Goal: Task Accomplishment & Management: Complete application form

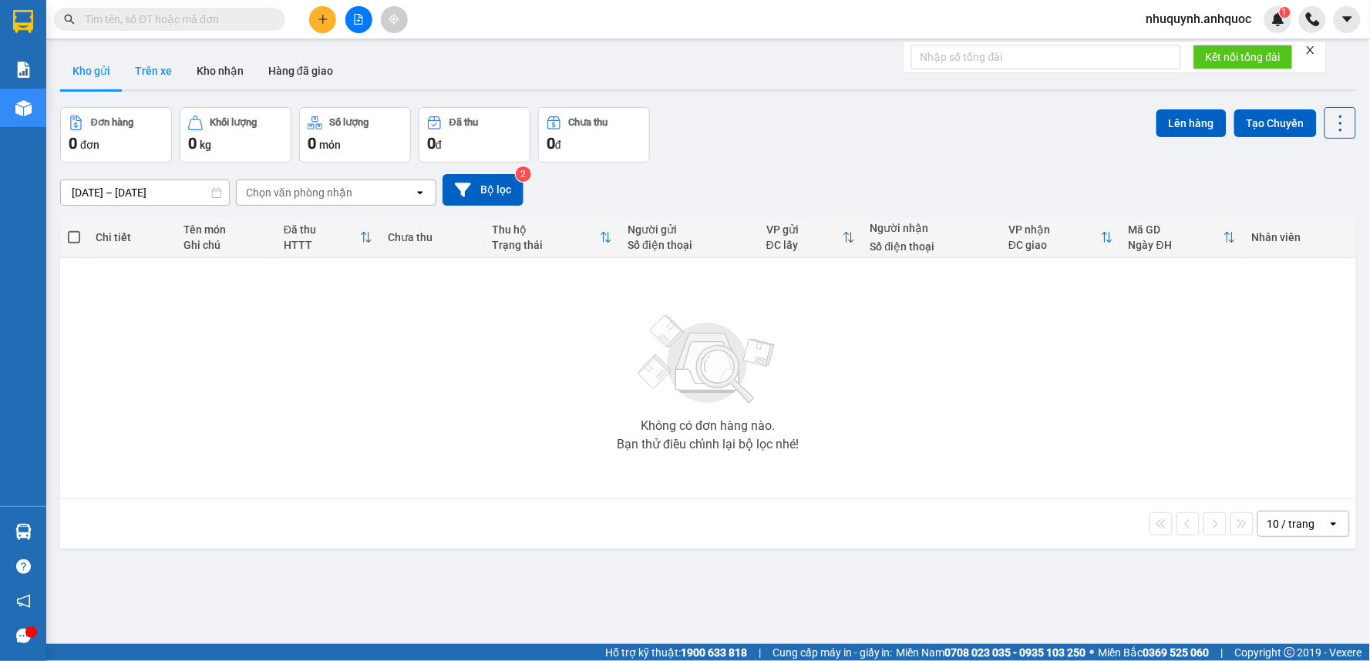
click at [170, 63] on button "Trên xe" at bounding box center [154, 70] width 62 height 37
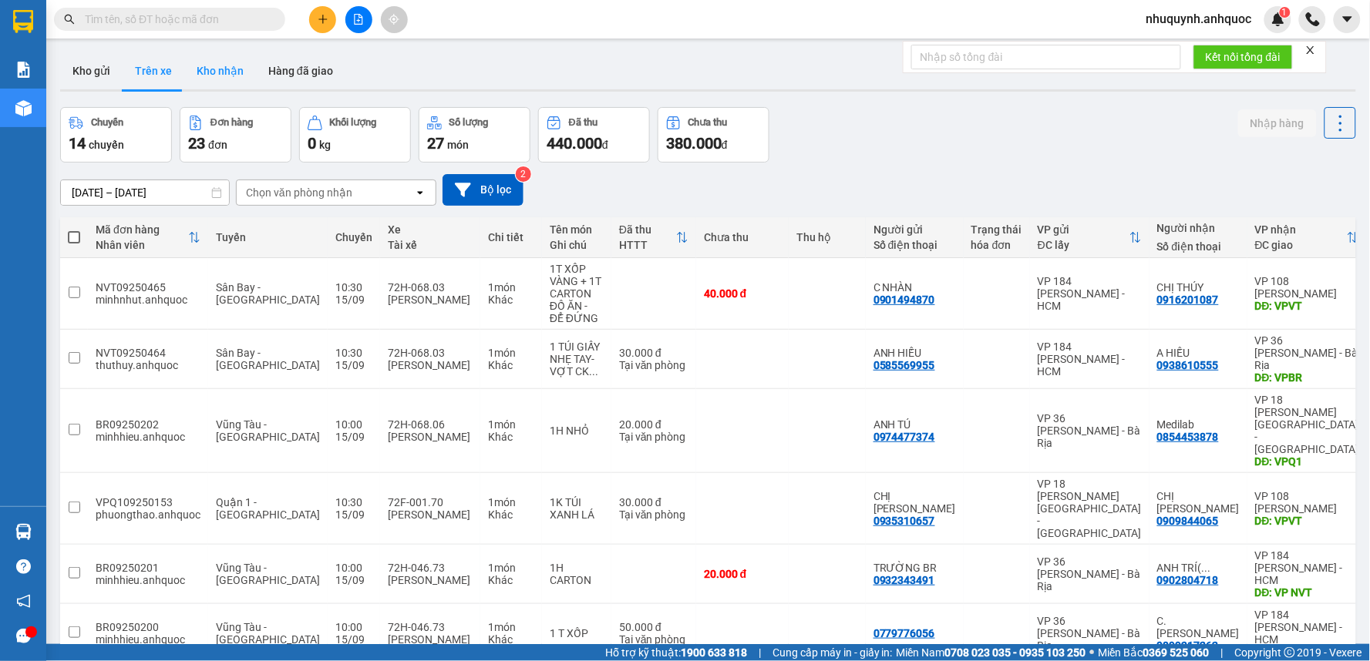
click at [230, 72] on button "Kho nhận" at bounding box center [220, 70] width 72 height 37
type input "[DATE] – [DATE]"
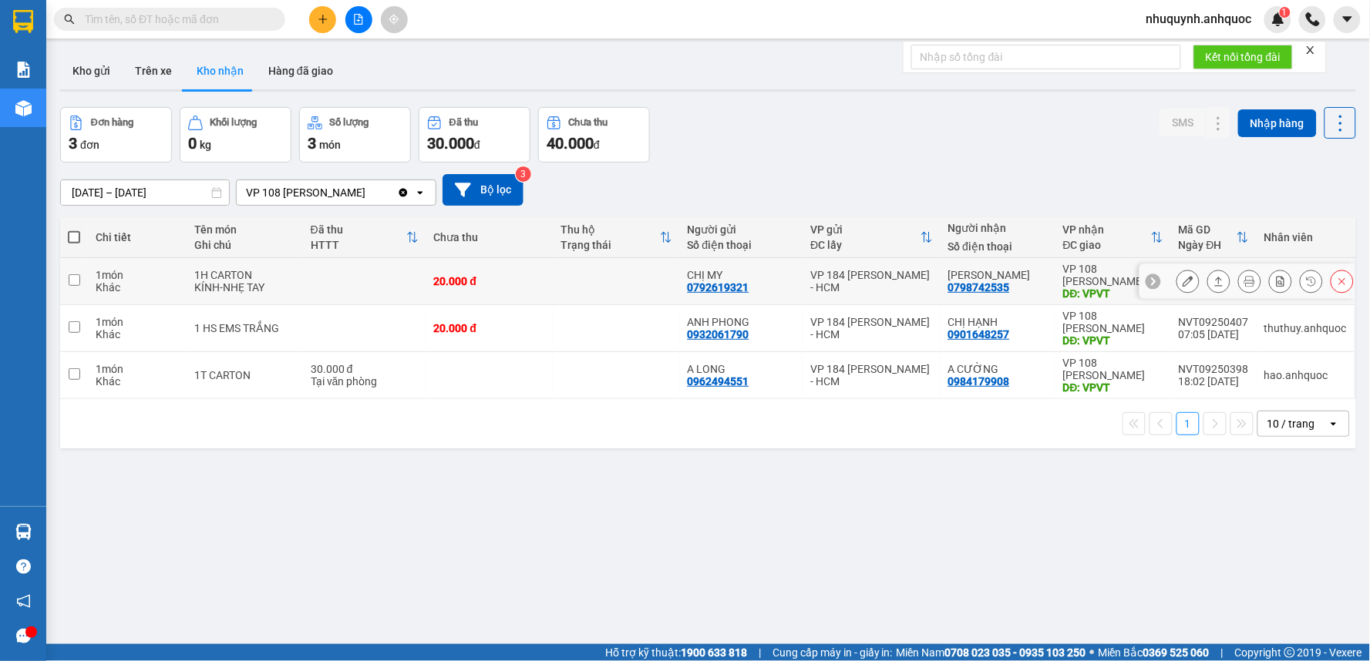
click at [550, 280] on td "20.000 đ" at bounding box center [489, 281] width 126 height 47
checkbox input "true"
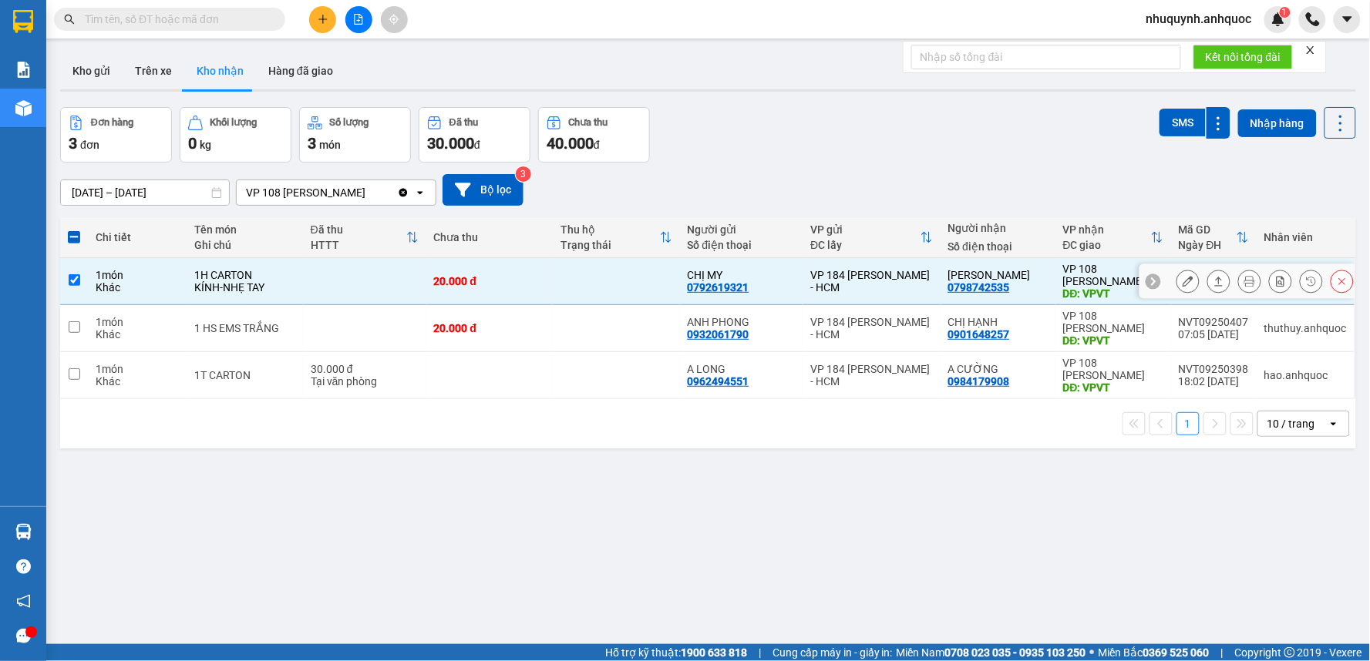
click at [1182, 283] on icon at bounding box center [1187, 281] width 11 height 11
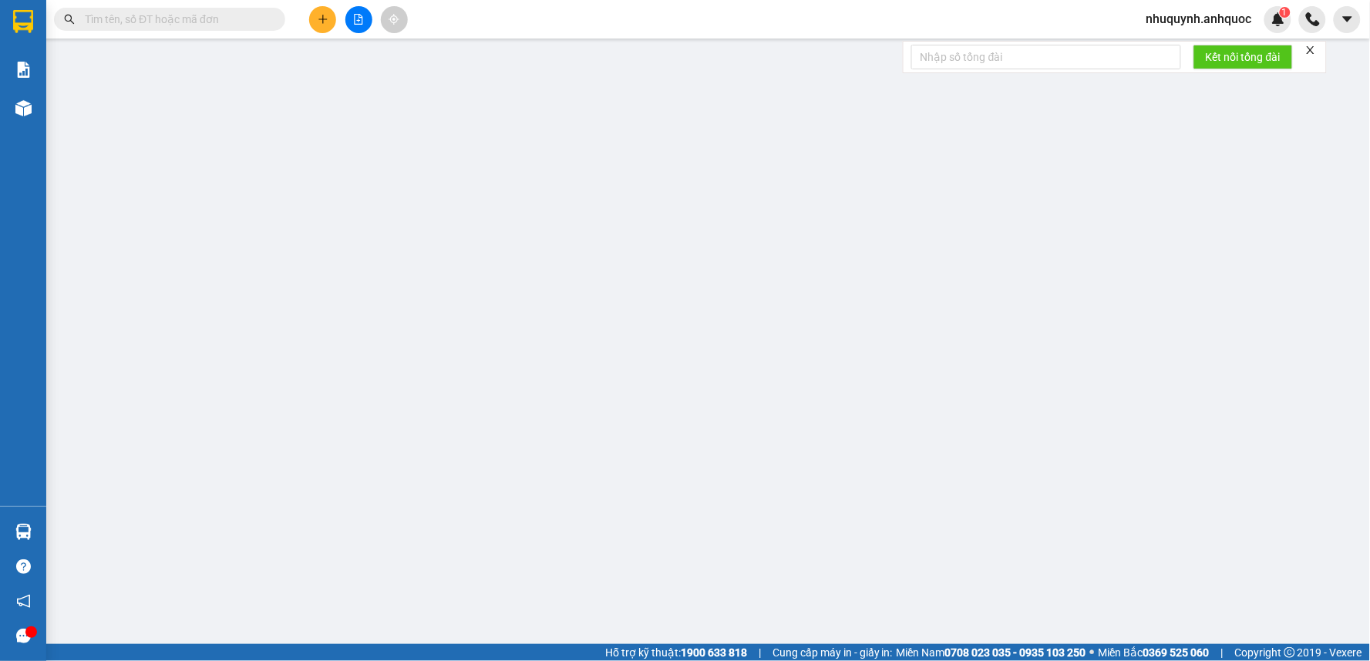
type input "0792619321"
type input "CHỊ MY"
type input "0798742535"
type input "ANH HƯNG"
type input "VPVT"
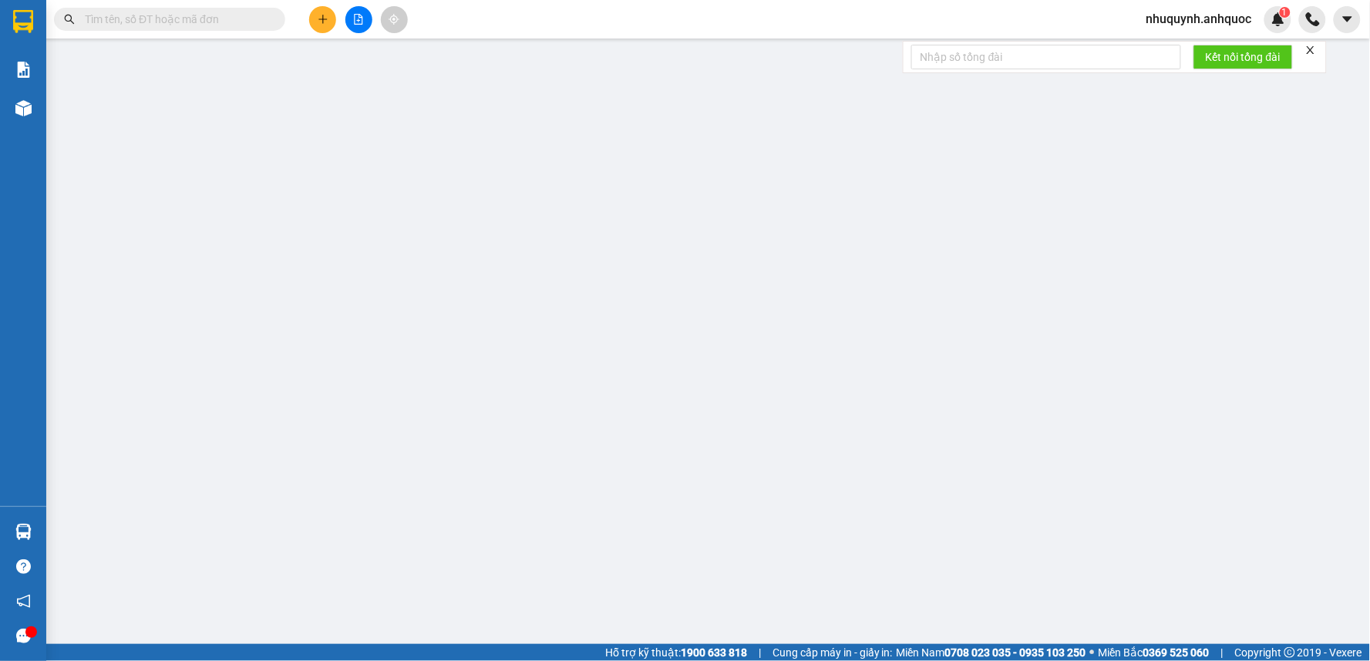
type input "20.000"
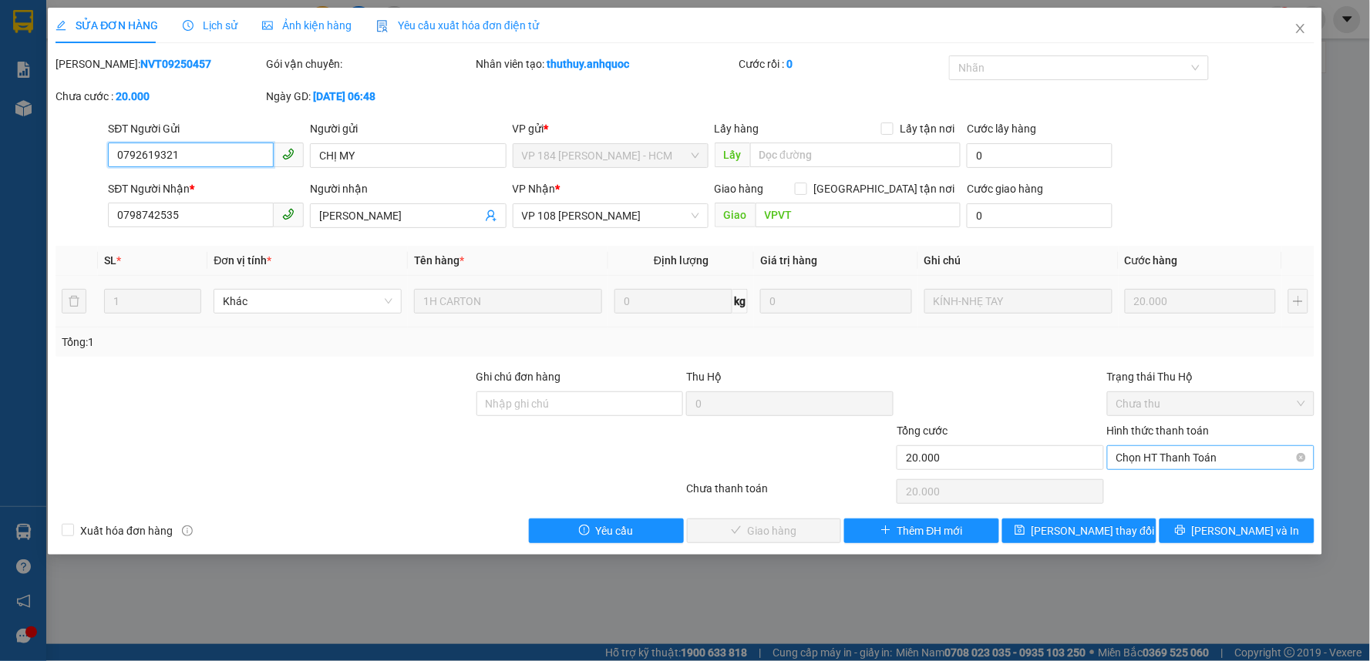
click at [1173, 460] on span "Chọn HT Thanh Toán" at bounding box center [1210, 457] width 189 height 23
click at [1170, 488] on div "Tại văn phòng" at bounding box center [1211, 488] width 189 height 17
type input "0"
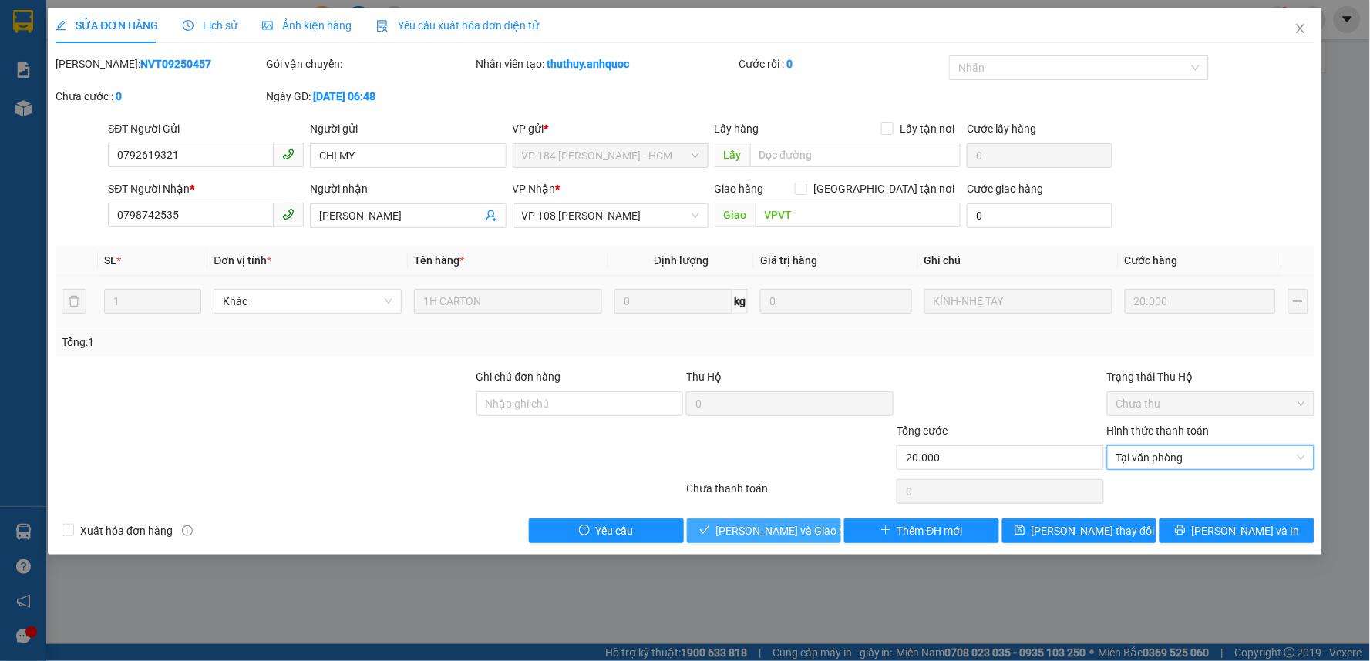
click at [781, 528] on span "[PERSON_NAME] và Giao hàng" at bounding box center [790, 531] width 148 height 17
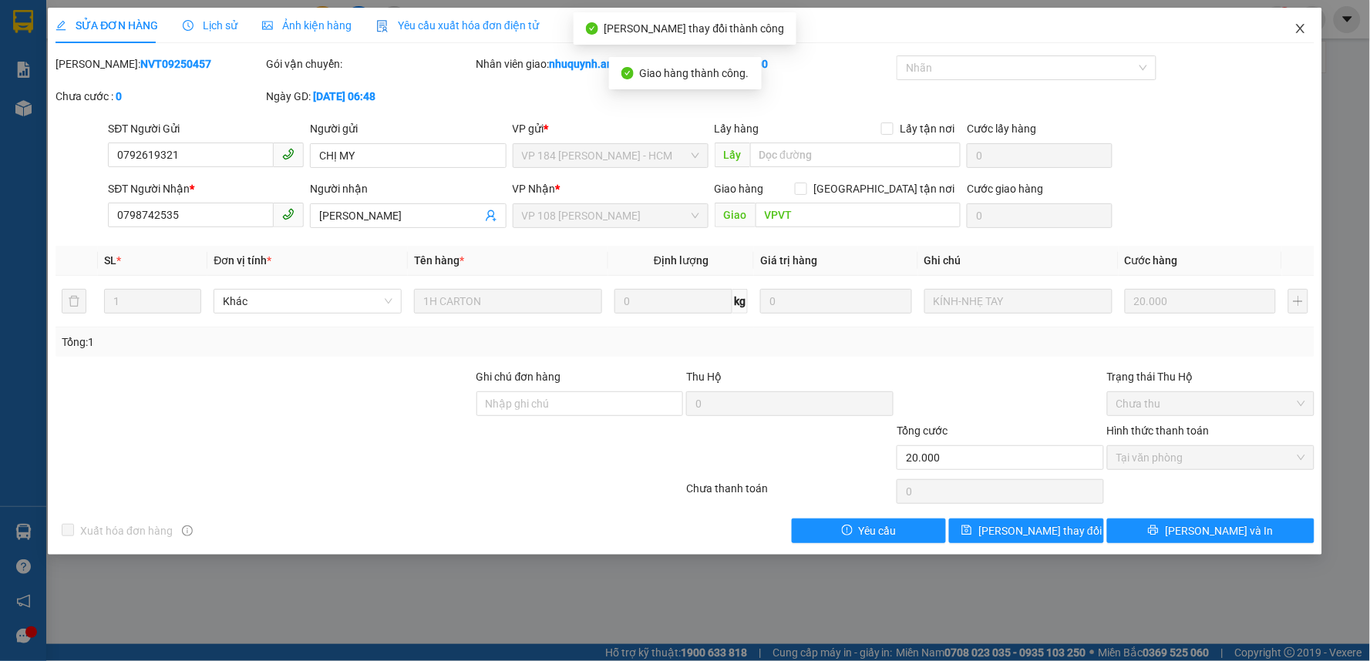
click at [1307, 27] on span "Close" at bounding box center [1300, 29] width 43 height 43
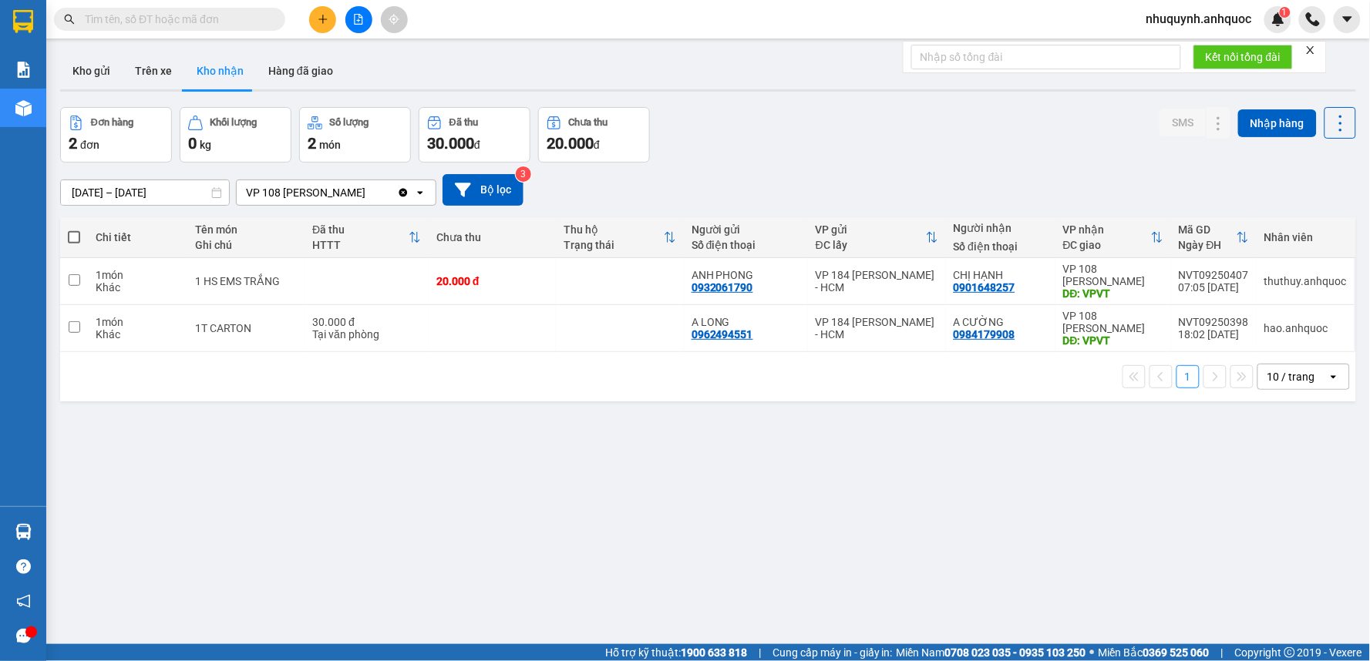
click at [133, 18] on input "text" at bounding box center [176, 19] width 182 height 17
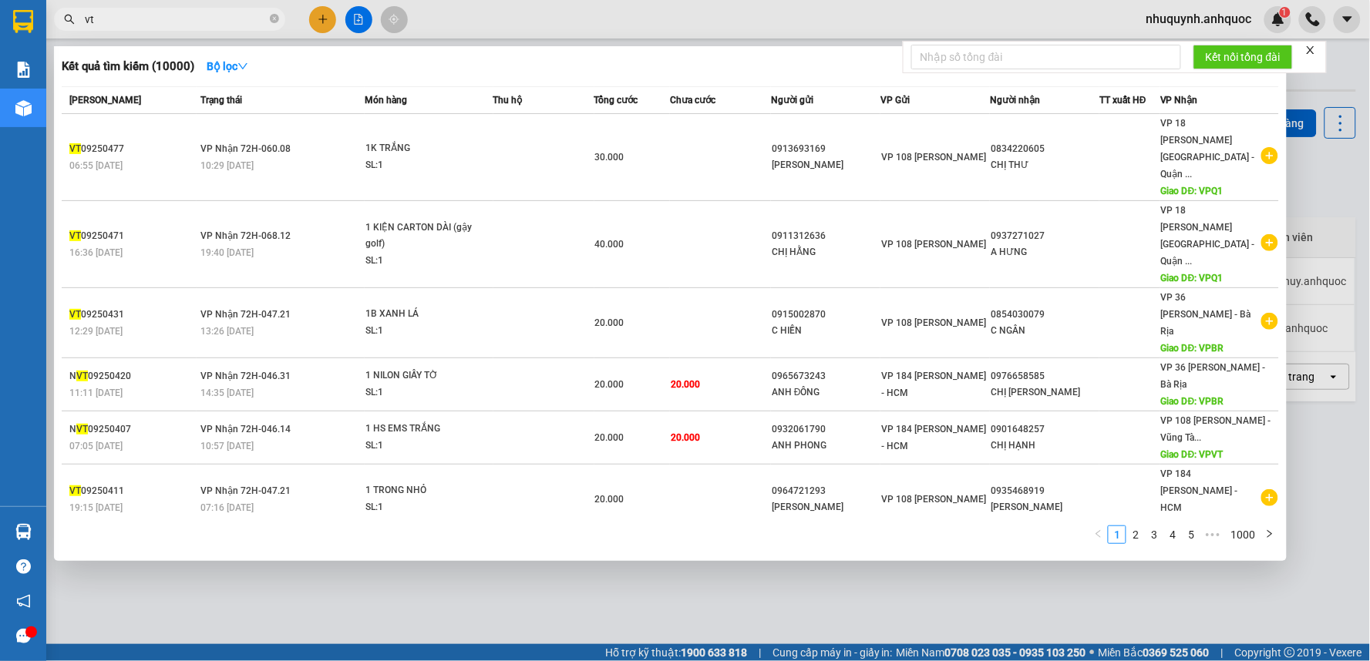
type input "v"
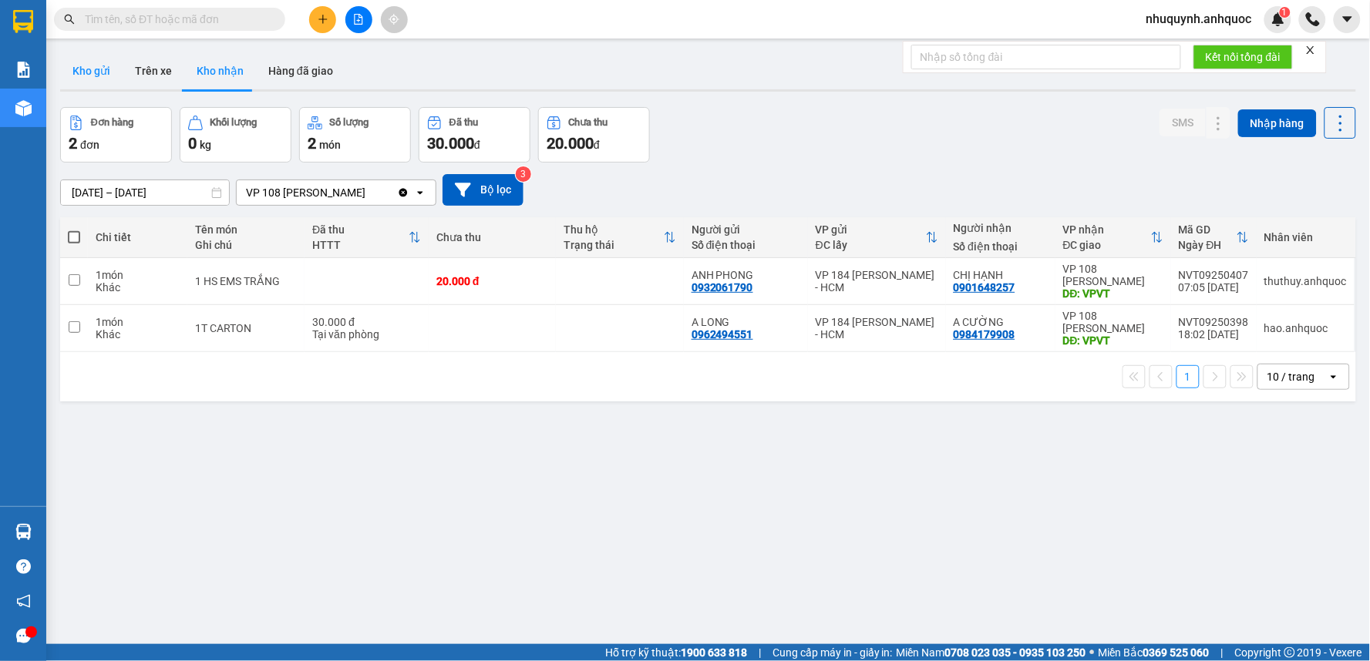
click at [88, 73] on button "Kho gửi" at bounding box center [91, 70] width 62 height 37
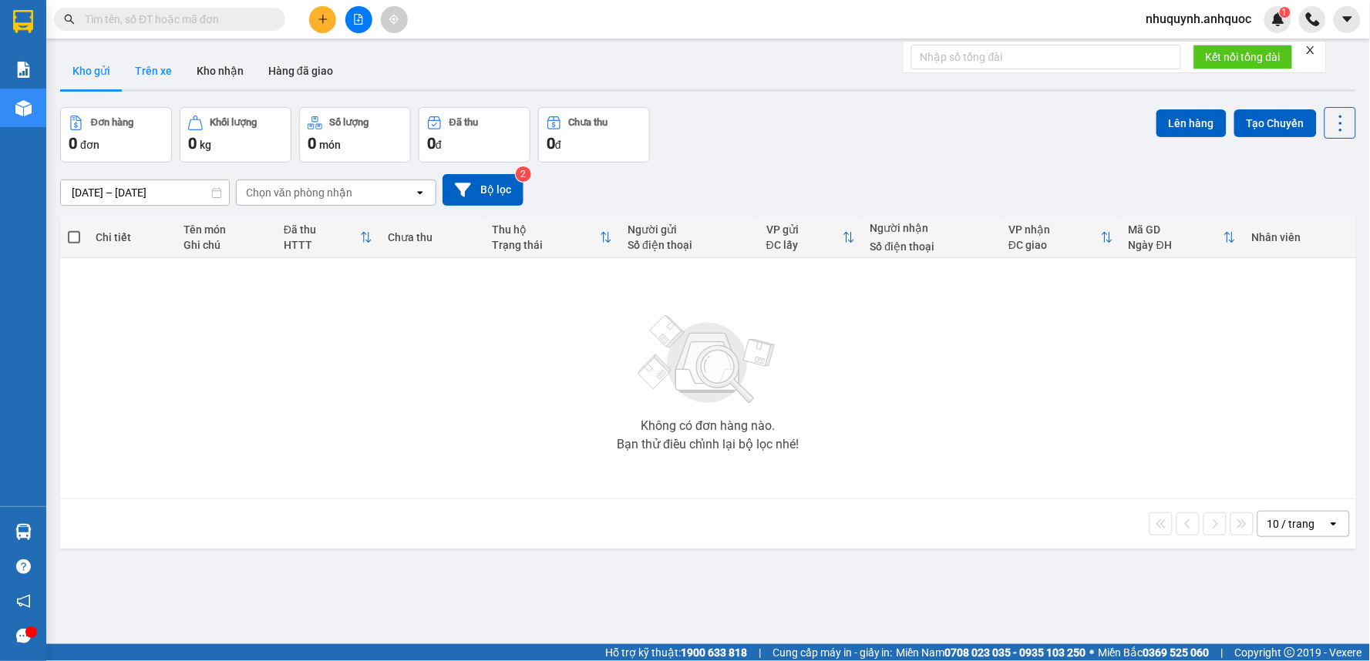
click at [156, 73] on button "Trên xe" at bounding box center [154, 70] width 62 height 37
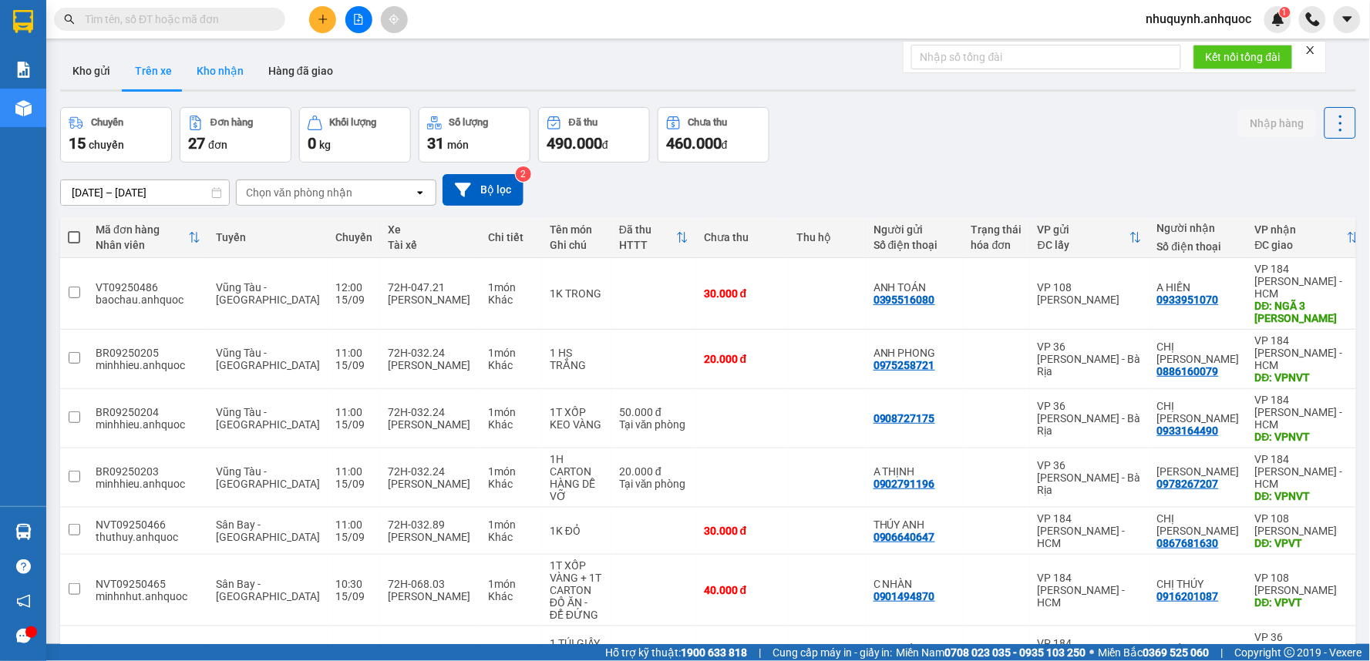
click at [240, 74] on button "Kho nhận" at bounding box center [220, 70] width 72 height 37
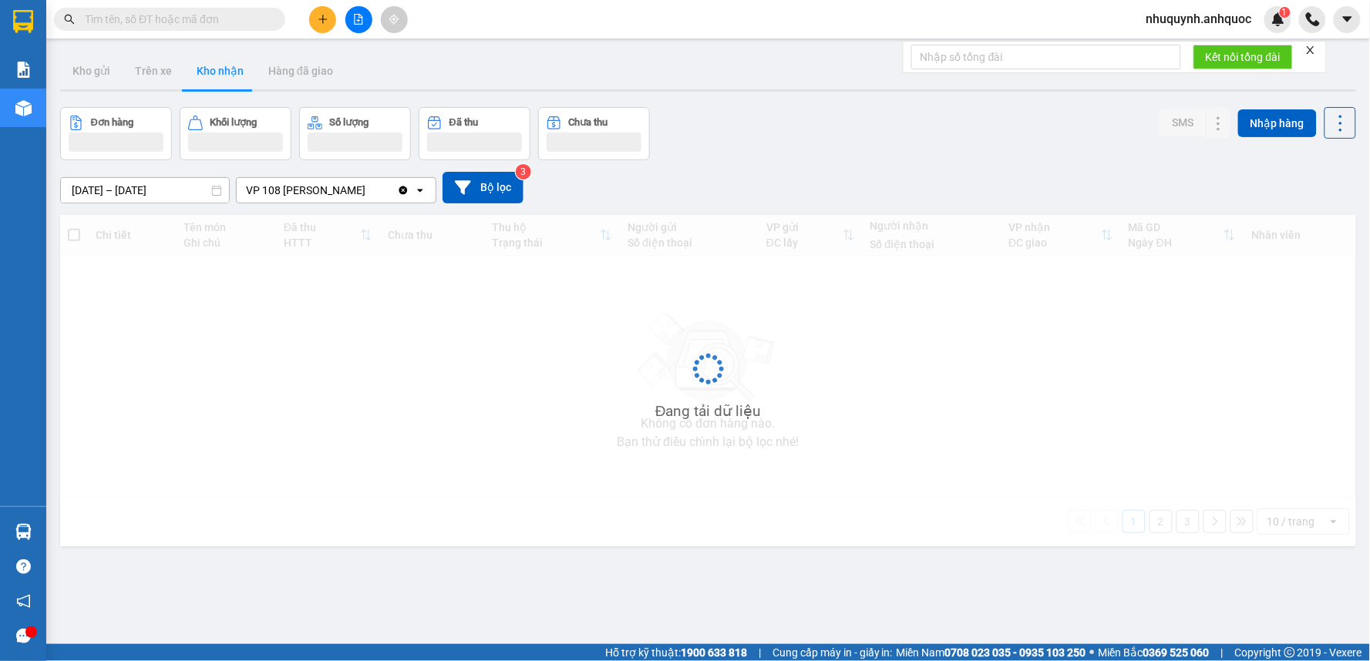
type input "[DATE] – [DATE]"
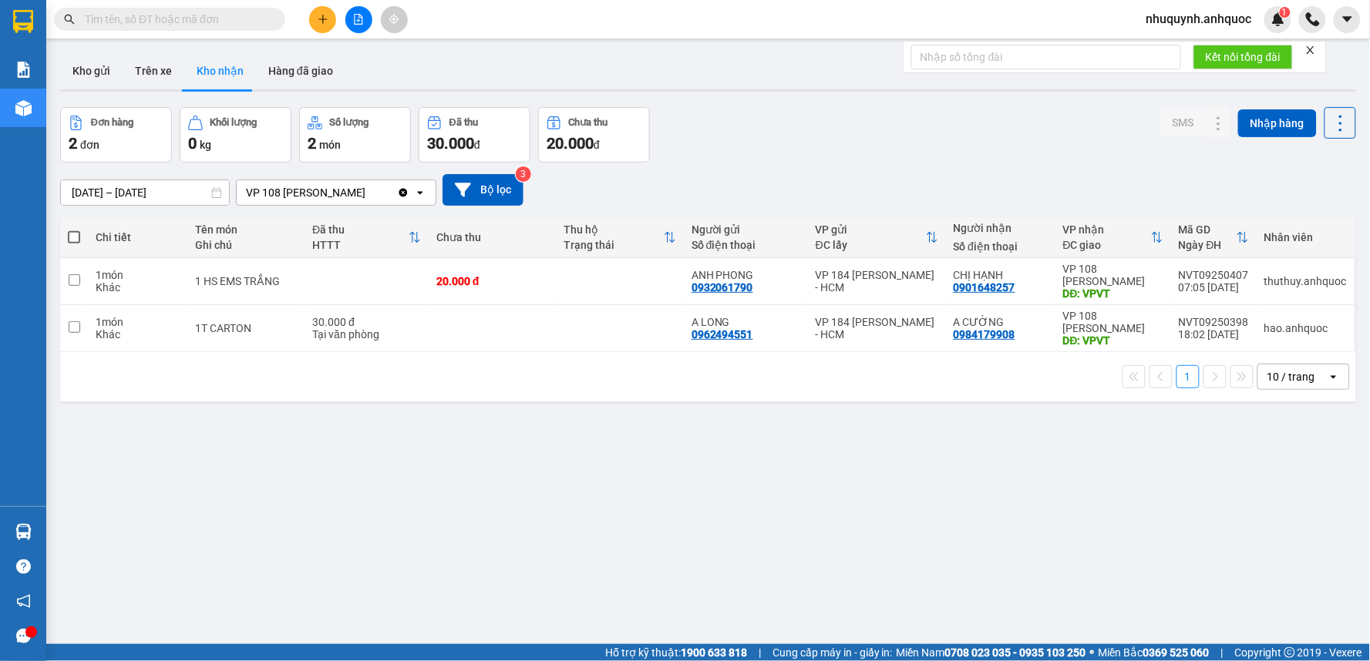
click at [408, 193] on icon "Clear value" at bounding box center [403, 192] width 8 height 8
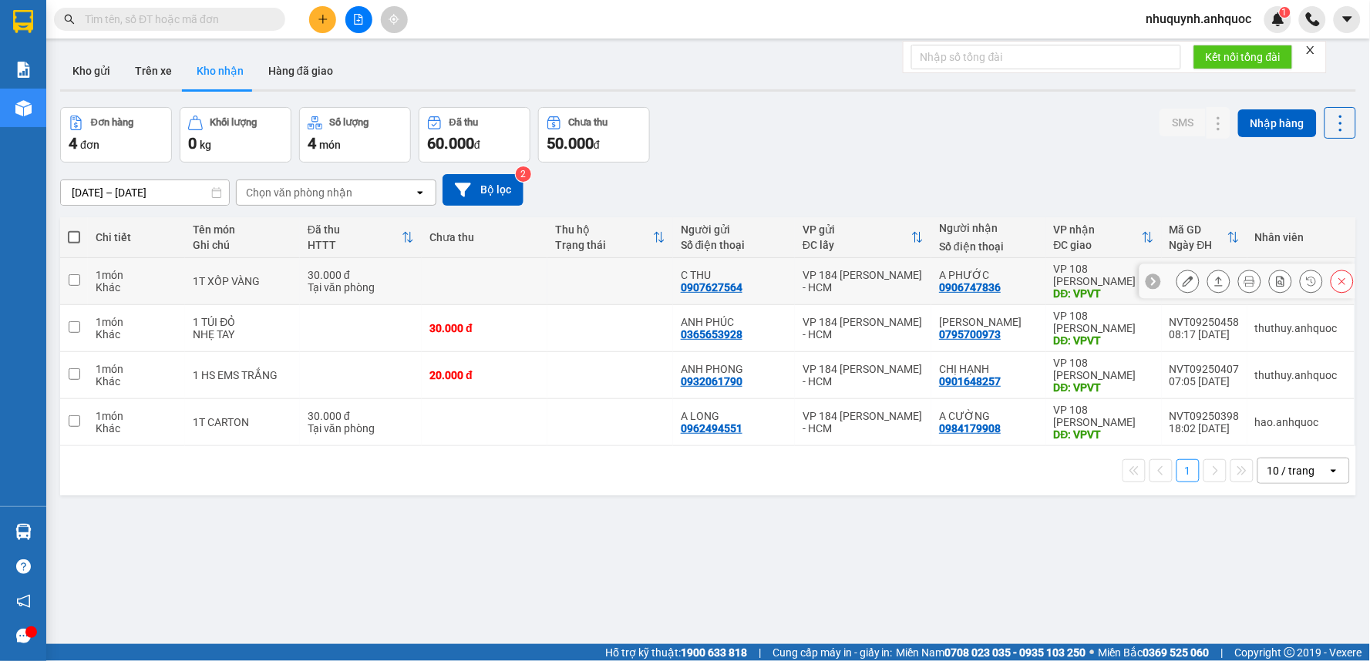
click at [553, 267] on td at bounding box center [610, 281] width 126 height 47
checkbox input "true"
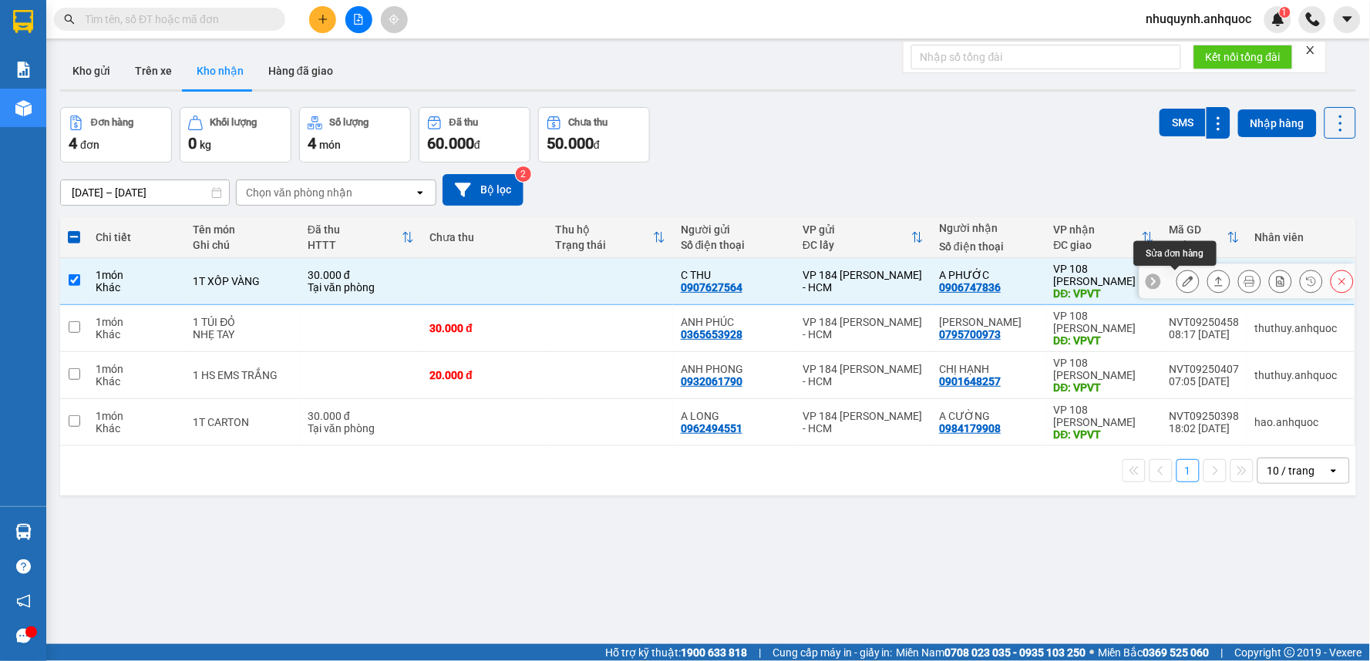
click at [1182, 282] on icon at bounding box center [1187, 281] width 11 height 11
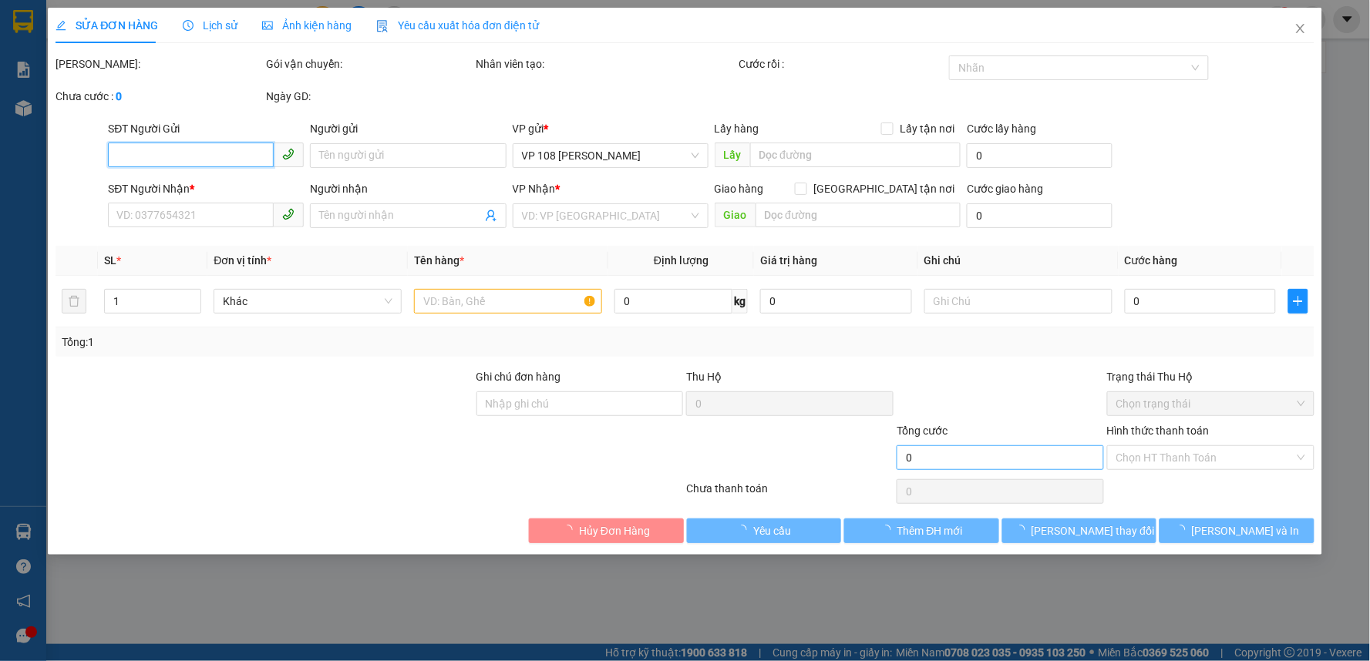
type input "0907627564"
type input "C THU"
type input "0906747836"
type input "A PHƯỚC"
type input "VPVT"
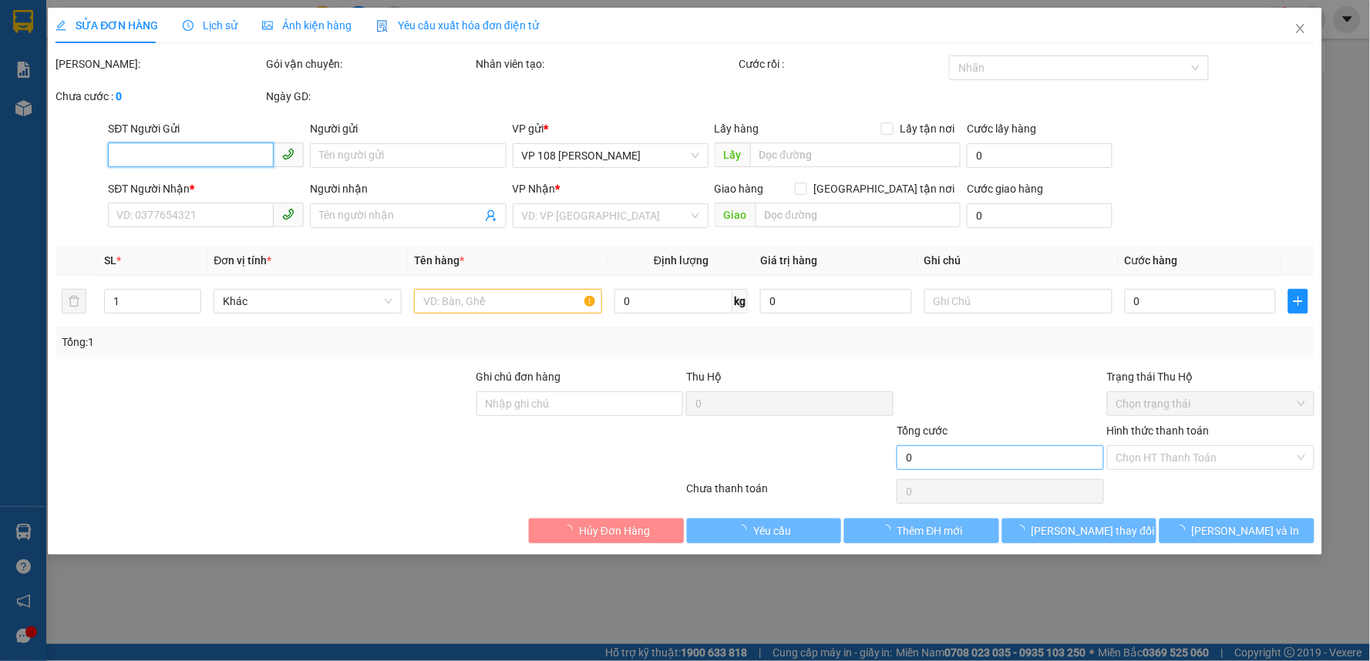
type input "TM 15/9 NHỰT"
type input "30.000"
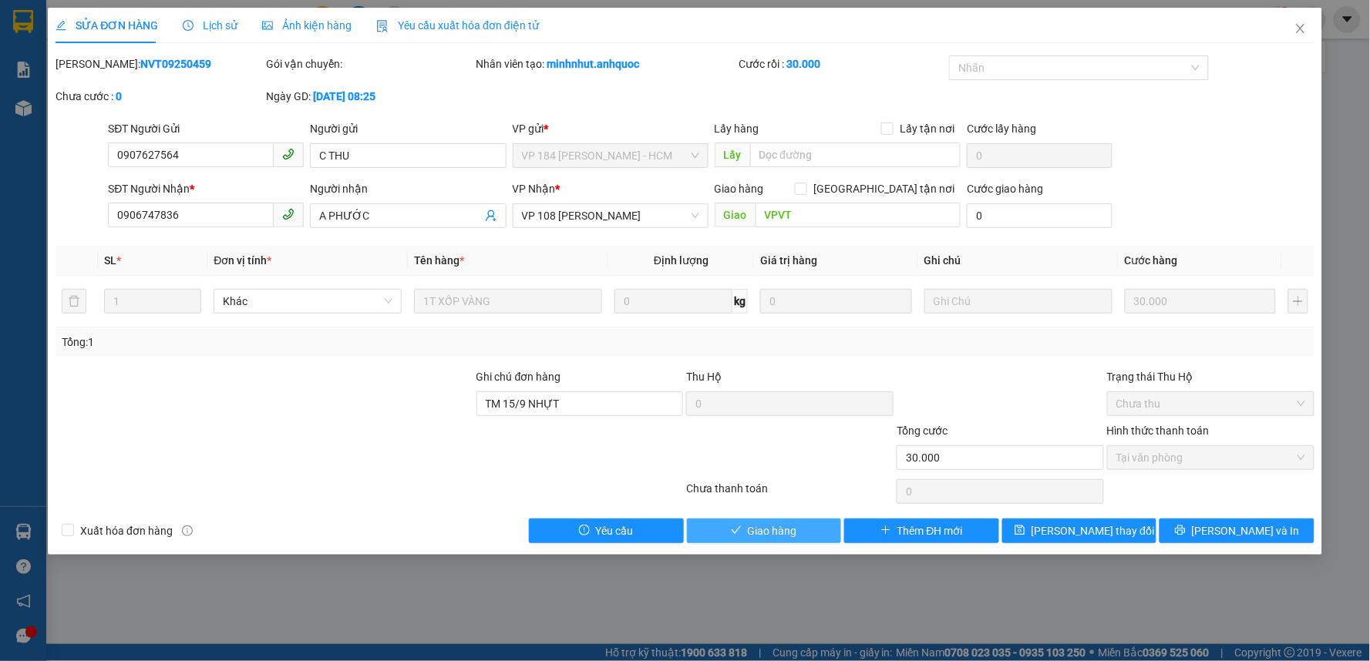
click at [782, 530] on span "Giao hàng" at bounding box center [772, 531] width 49 height 17
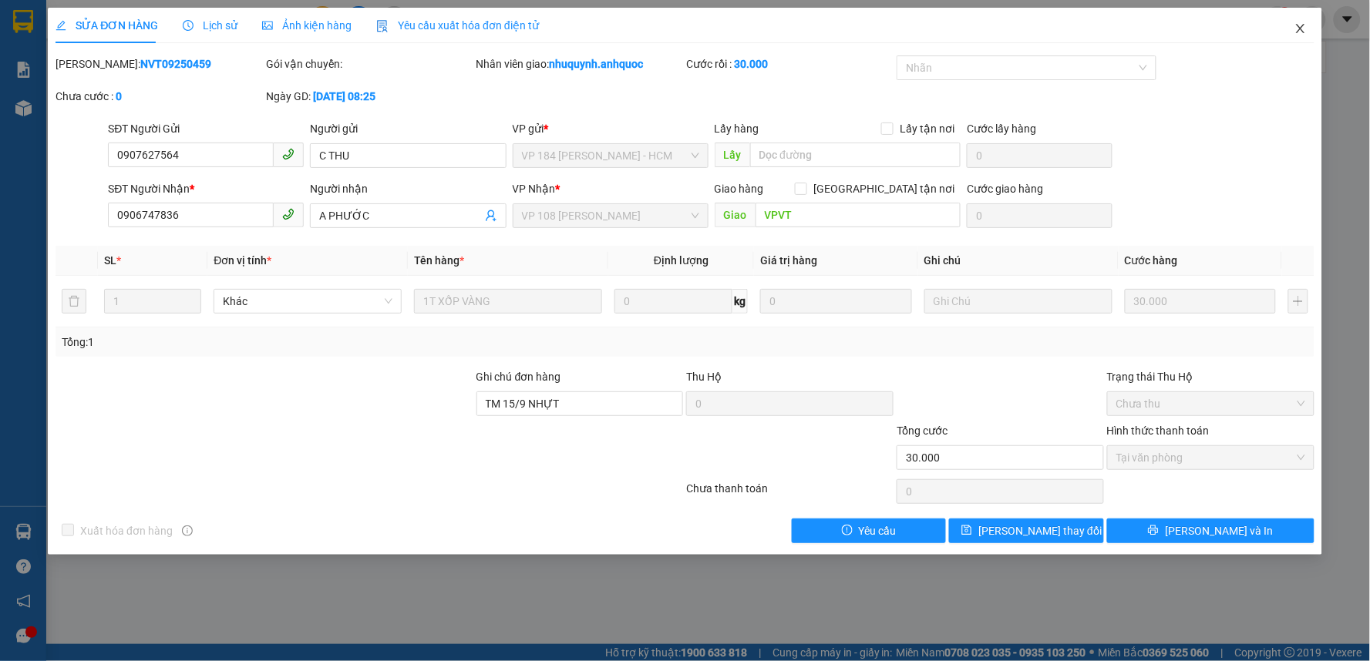
click at [1307, 29] on span "Close" at bounding box center [1300, 29] width 43 height 43
